Goal: Task Accomplishment & Management: Use online tool/utility

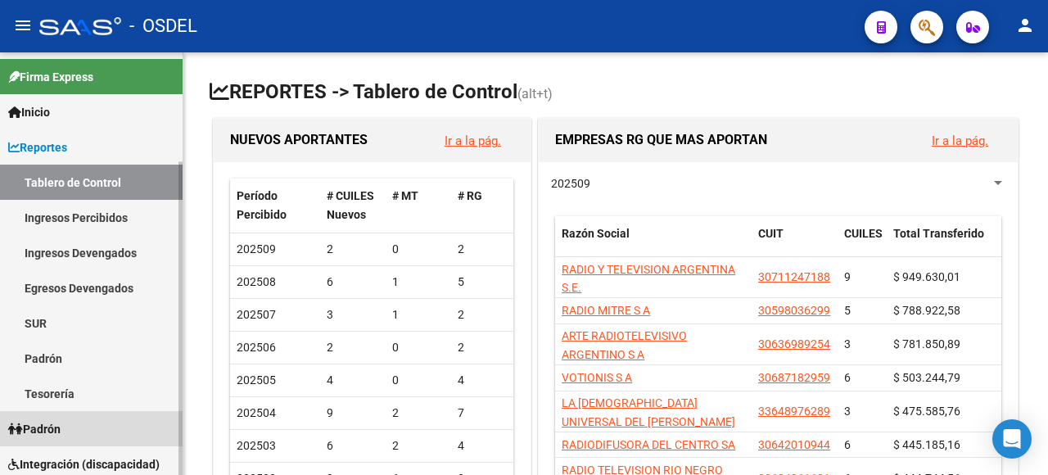
click at [69, 426] on link "Padrón" at bounding box center [91, 428] width 183 height 35
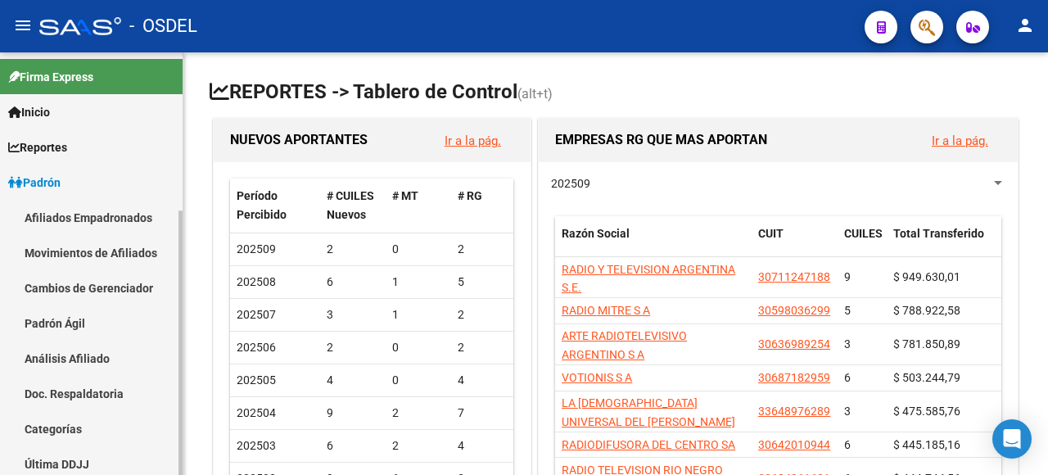
click at [79, 345] on link "Análisis Afiliado" at bounding box center [91, 358] width 183 height 35
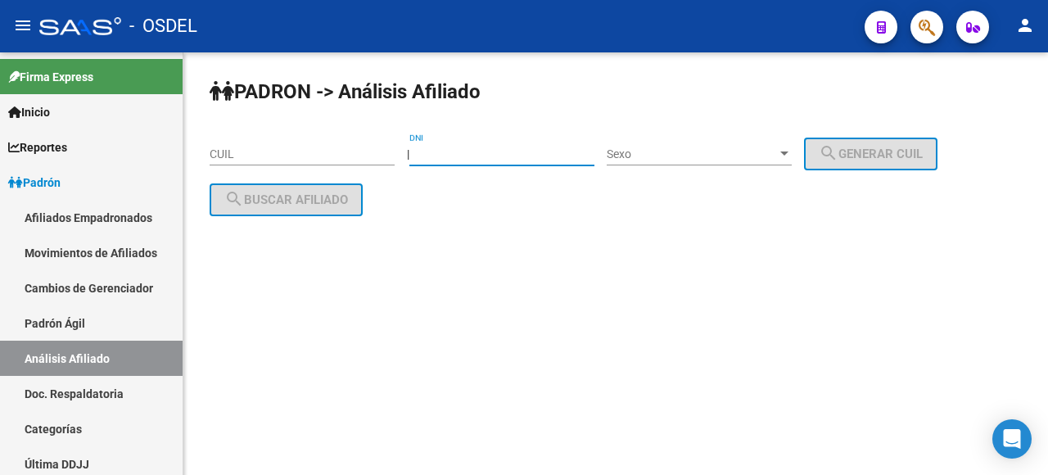
click at [507, 147] on input "DNI" at bounding box center [501, 154] width 185 height 14
type input "42026139"
click at [663, 151] on span "Sexo" at bounding box center [692, 154] width 170 height 14
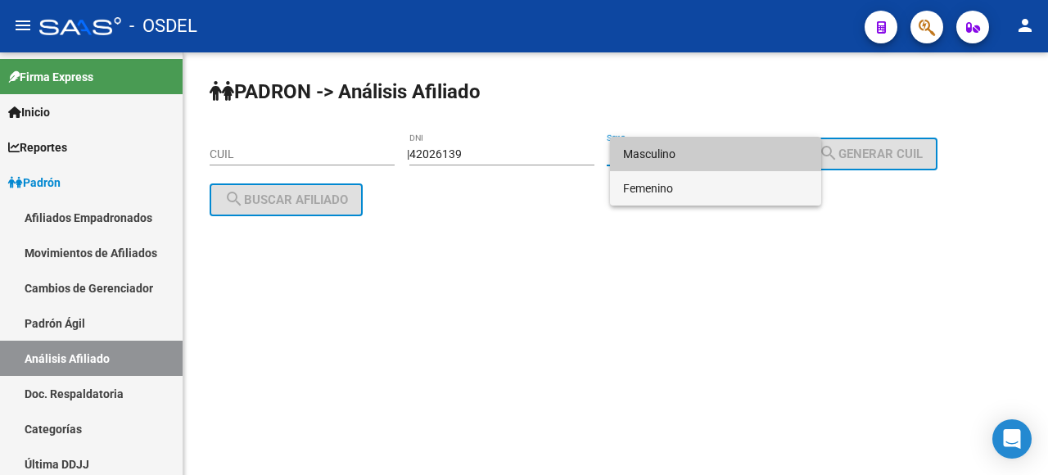
click at [681, 184] on span "Femenino" at bounding box center [715, 188] width 185 height 34
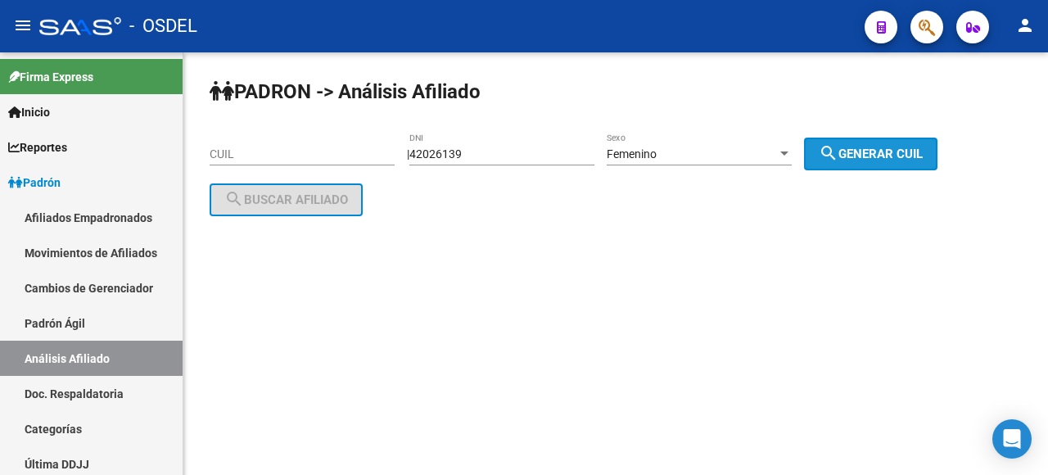
click at [869, 150] on span "search Generar CUIL" at bounding box center [871, 154] width 104 height 15
type input "27-42026139-5"
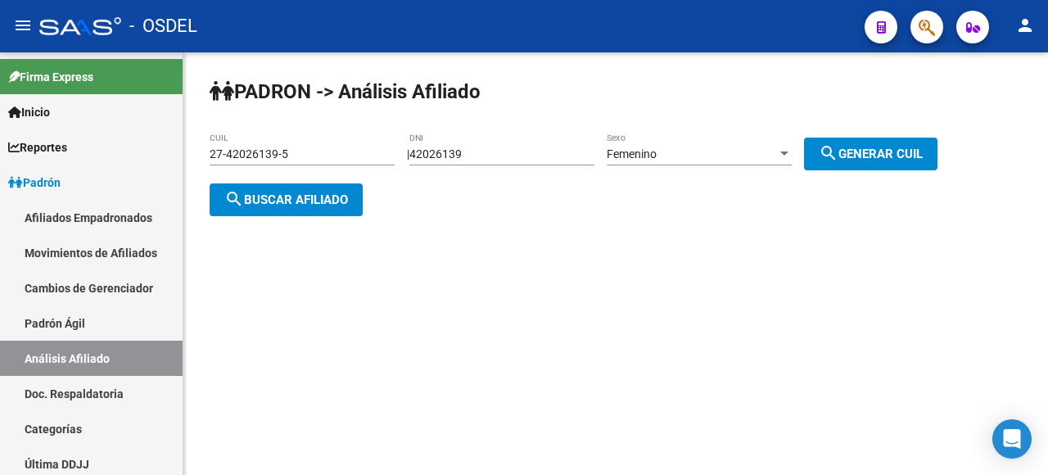
click at [320, 201] on span "search Buscar afiliado" at bounding box center [286, 199] width 124 height 15
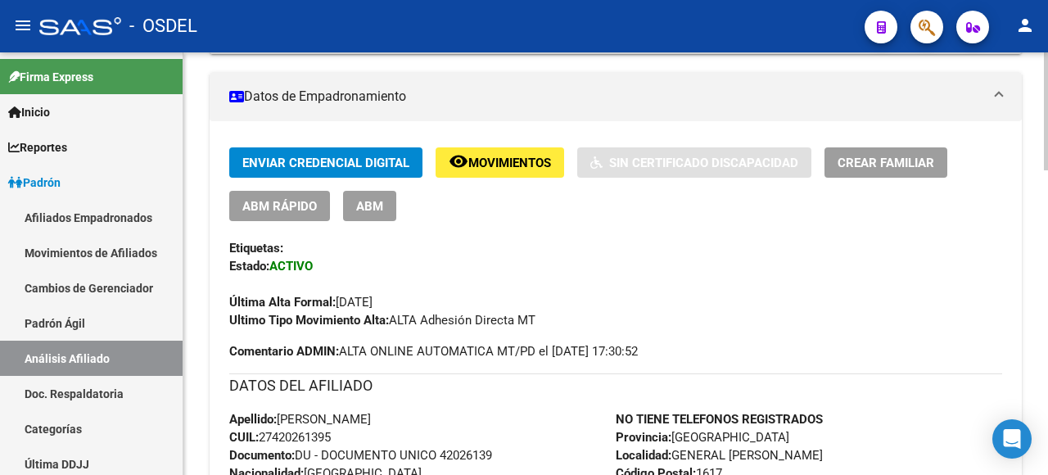
scroll to position [409, 0]
